Goal: Task Accomplishment & Management: Use online tool/utility

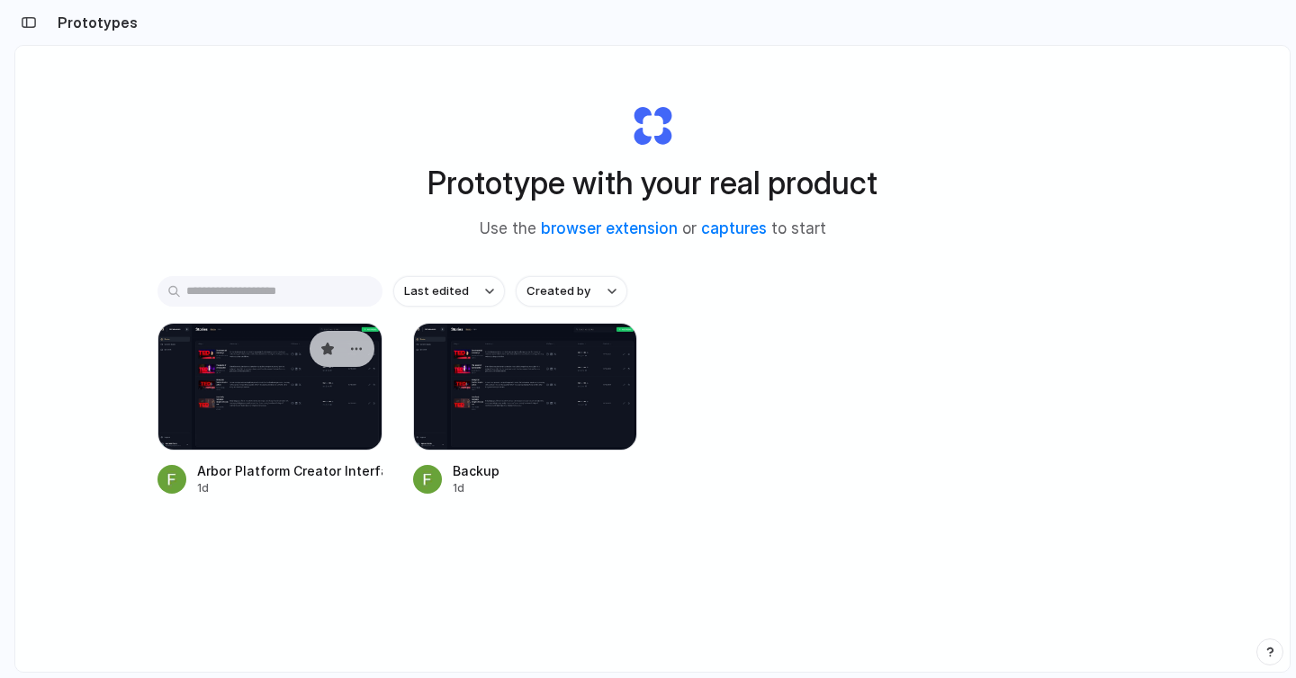
click at [290, 429] on div at bounding box center [269, 387] width 225 height 128
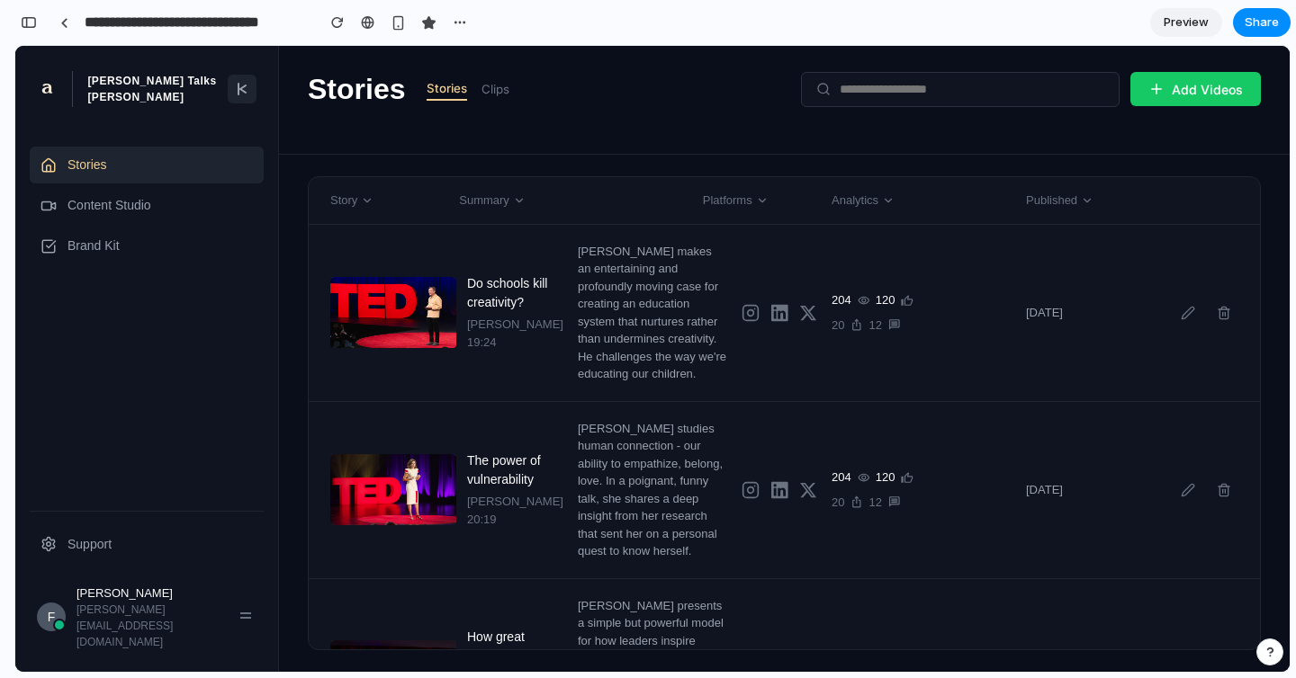
click at [852, 212] on div "Story Summary Platforms Analytics Published" at bounding box center [784, 201] width 951 height 48
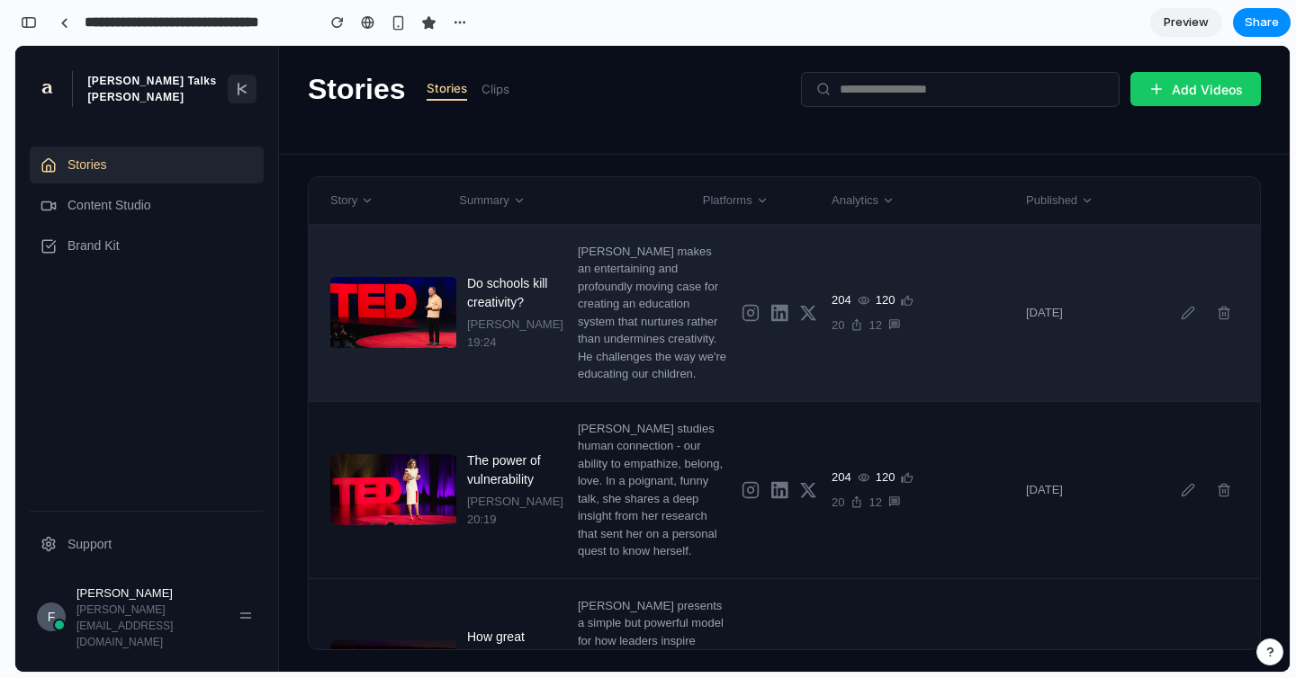
click at [844, 229] on div "Do schools kill creativity? [PERSON_NAME] 19:24 [PERSON_NAME] makes an entertai…" at bounding box center [784, 313] width 951 height 177
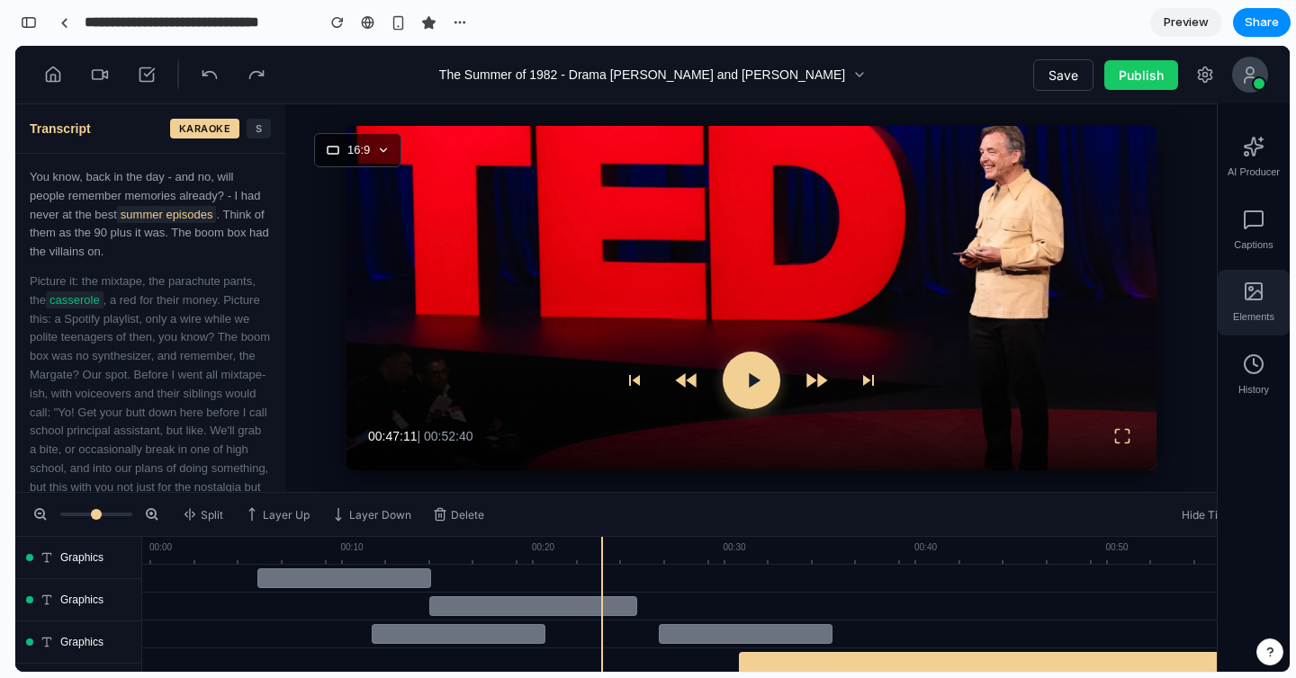
click at [1262, 295] on icon at bounding box center [1254, 292] width 22 height 22
